Goal: Task Accomplishment & Management: Manage account settings

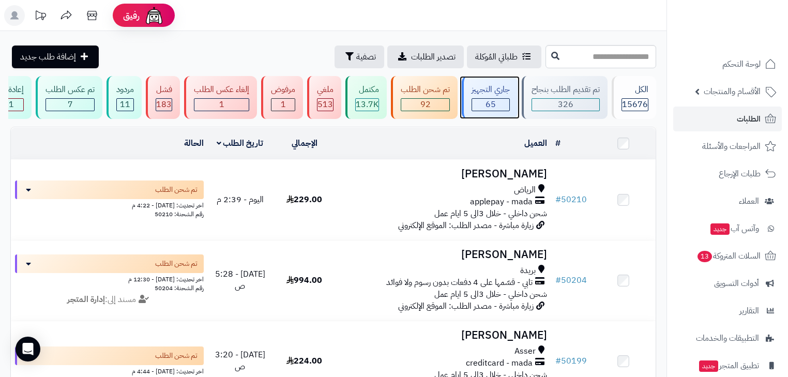
click at [476, 95] on div "جاري التجهيز" at bounding box center [491, 90] width 38 height 12
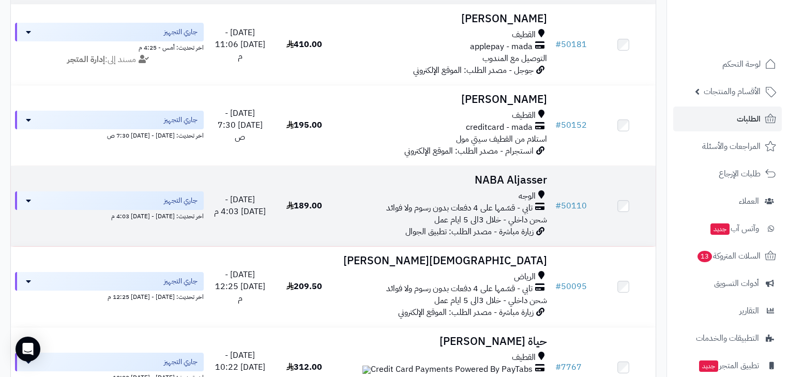
scroll to position [124, 0]
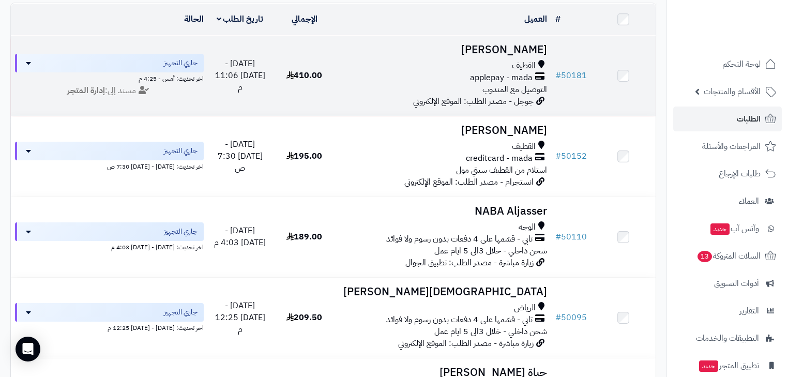
click at [498, 88] on span "التوصيل مع المندوب" at bounding box center [515, 89] width 65 height 12
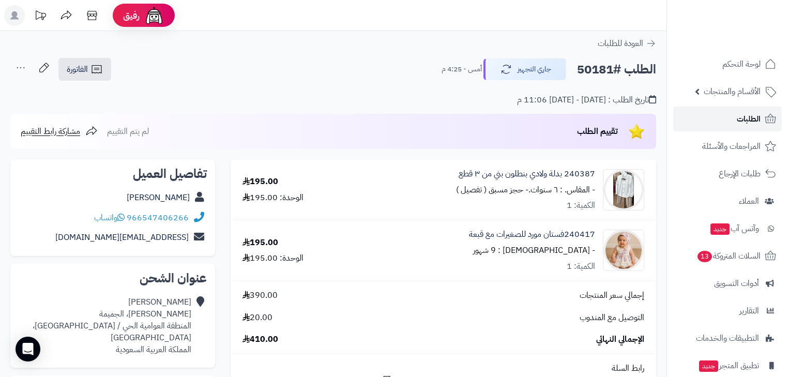
click at [739, 121] on span "الطلبات" at bounding box center [749, 119] width 24 height 14
